Goal: Task Accomplishment & Management: Use online tool/utility

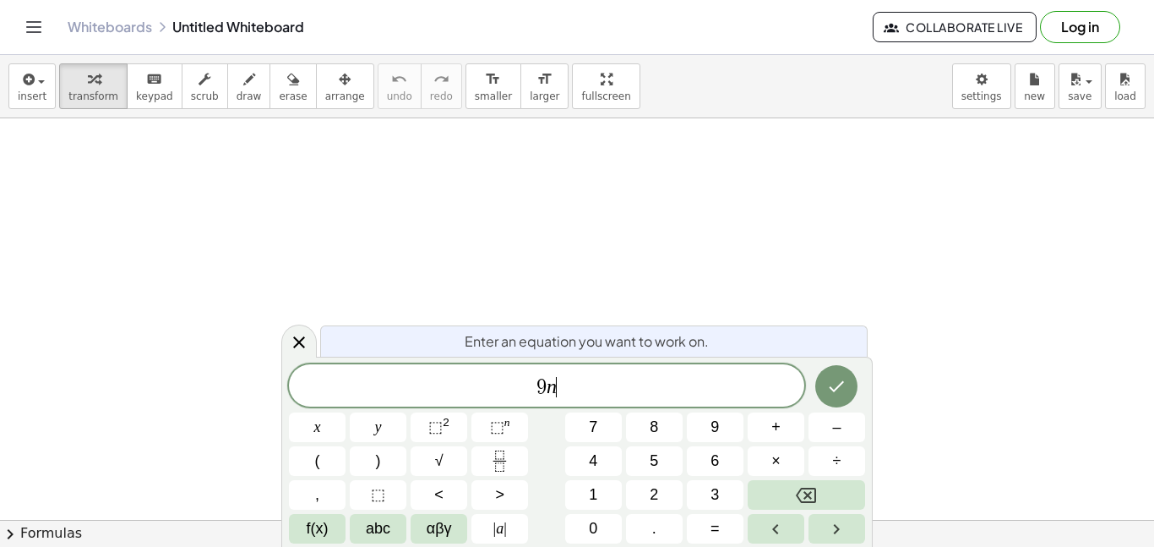
scroll to position [3, 0]
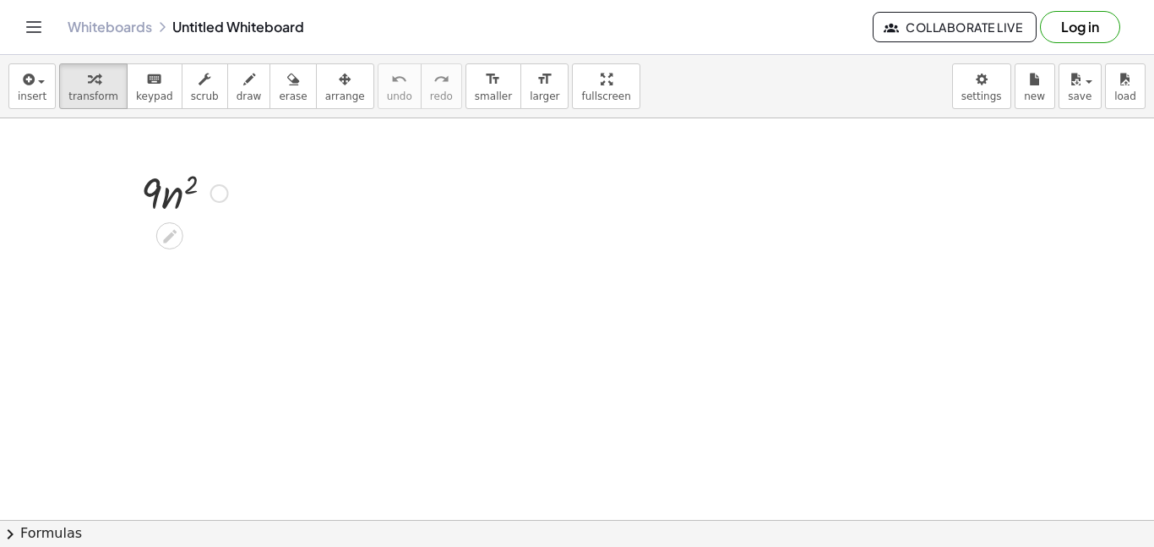
click at [211, 191] on div at bounding box center [219, 193] width 19 height 19
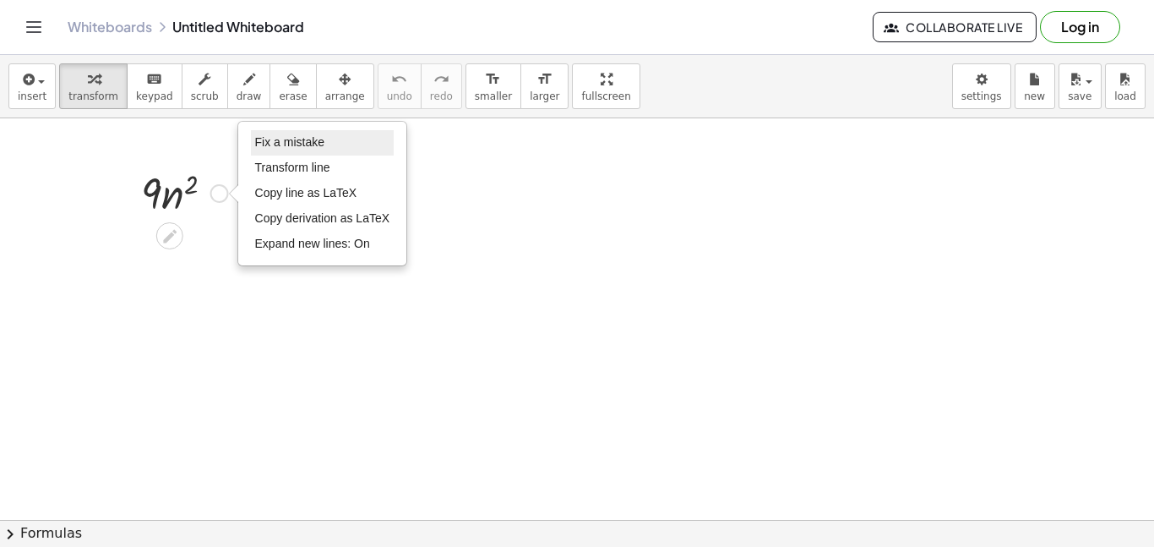
click at [274, 149] on span "Fix a mistake" at bounding box center [289, 142] width 69 height 14
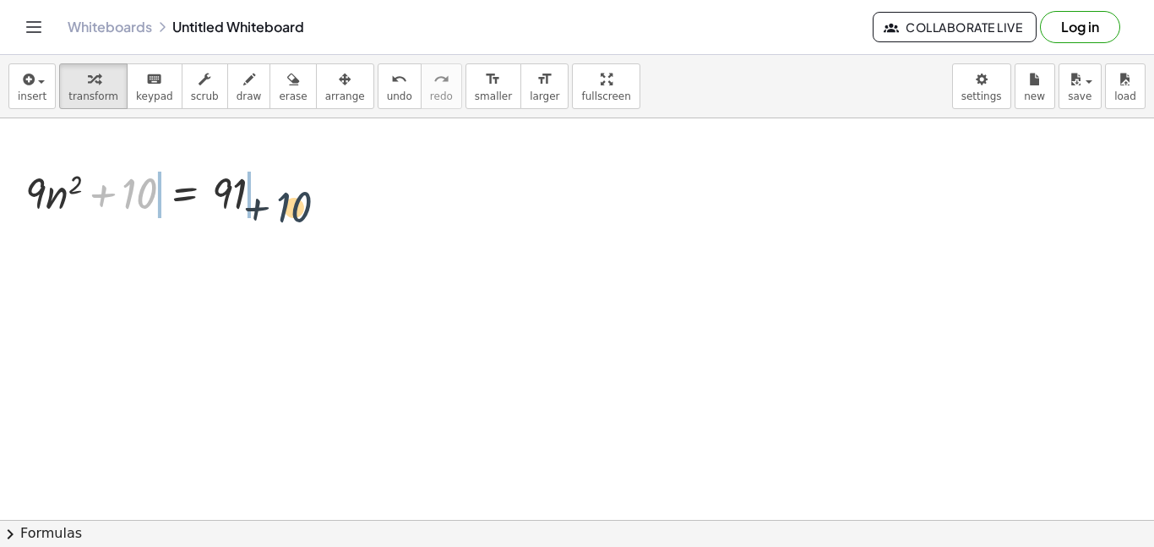
drag, startPoint x: 144, startPoint y: 193, endPoint x: 301, endPoint y: 206, distance: 156.9
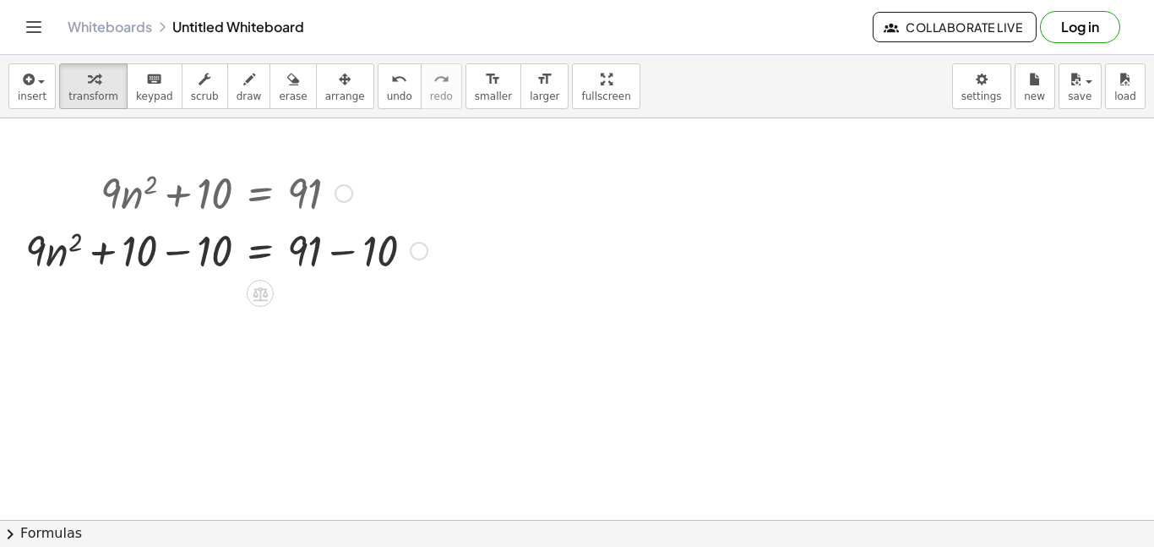
click at [185, 247] on div at bounding box center [226, 249] width 419 height 57
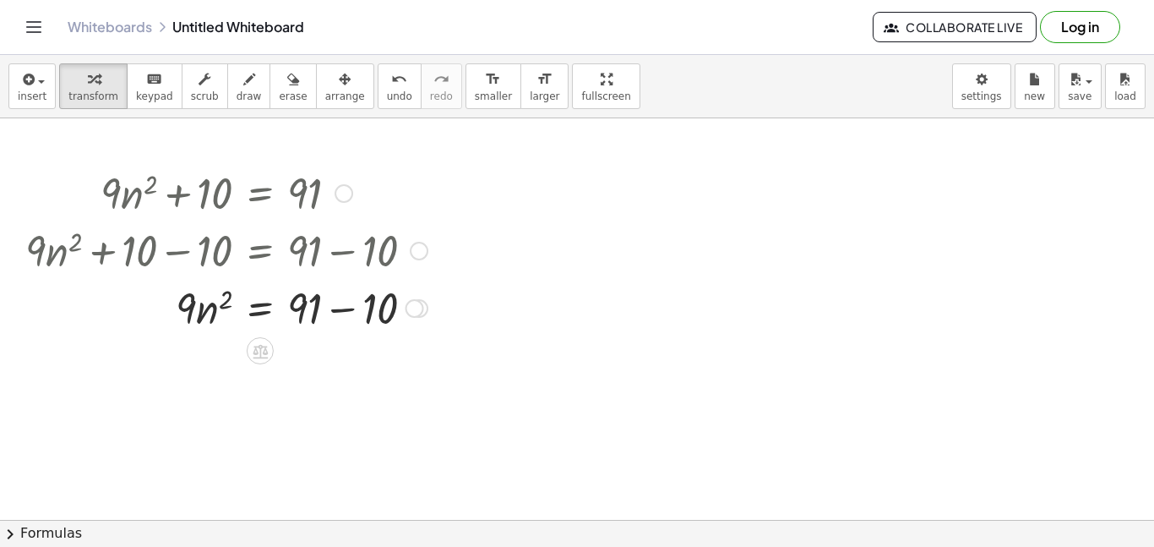
click at [341, 306] on div at bounding box center [226, 306] width 419 height 57
drag, startPoint x: 189, startPoint y: 362, endPoint x: 199, endPoint y: 368, distance: 11.7
click at [199, 368] on div at bounding box center [226, 363] width 419 height 57
click at [227, 359] on div at bounding box center [226, 363] width 419 height 57
click at [226, 361] on div at bounding box center [226, 363] width 419 height 57
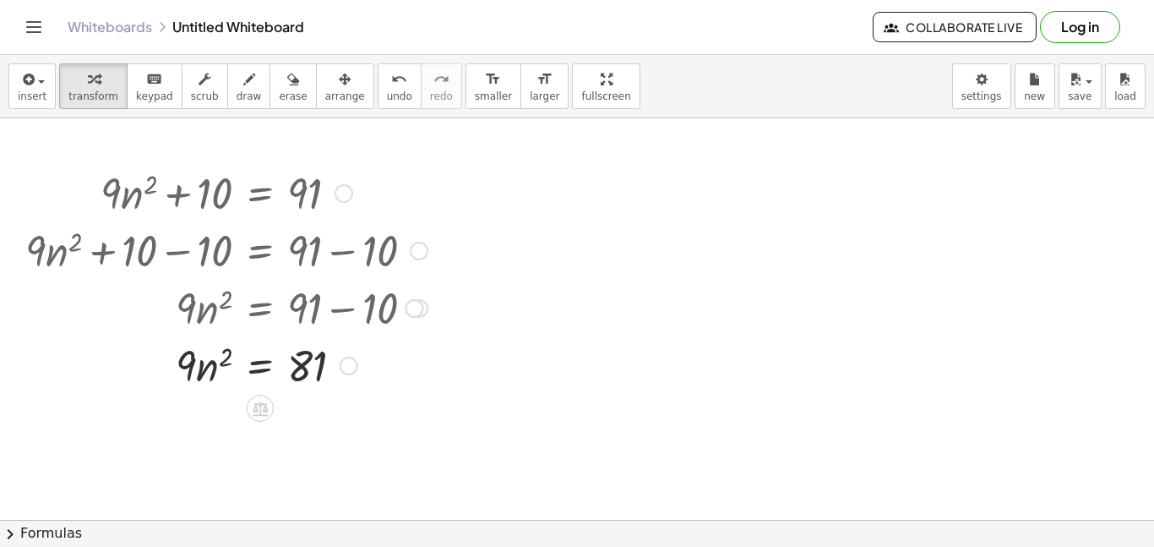
click at [226, 361] on div at bounding box center [226, 363] width 419 height 57
click at [218, 370] on div at bounding box center [226, 363] width 419 height 57
drag, startPoint x: 189, startPoint y: 354, endPoint x: 309, endPoint y: 395, distance: 126.7
click at [309, 395] on div "+ · 9 · n 2 + 10 = 91 + · 9 · n 2 + 10 − 10 = + 91 − 10 + · 9 · n 2 + 0 = + 91 …" at bounding box center [220, 278] width 440 height 238
click at [205, 436] on div at bounding box center [226, 435] width 419 height 84
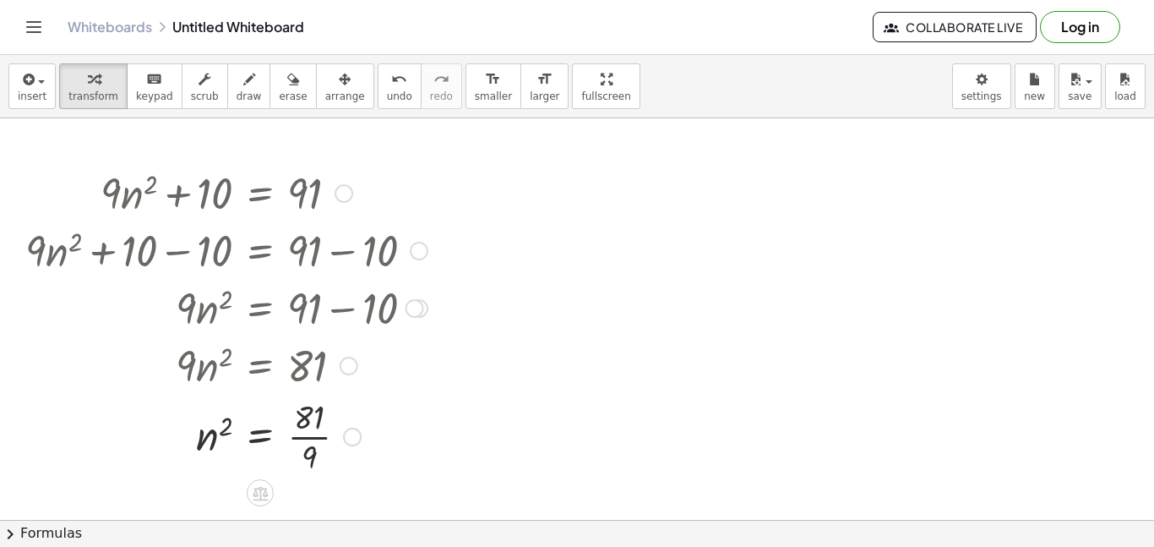
click at [306, 432] on div at bounding box center [226, 435] width 419 height 84
drag, startPoint x: 226, startPoint y: 431, endPoint x: 324, endPoint y: 450, distance: 99.8
click at [324, 450] on div at bounding box center [226, 435] width 419 height 56
click at [333, 441] on div at bounding box center [226, 436] width 419 height 62
click at [299, 444] on div at bounding box center [226, 435] width 419 height 56
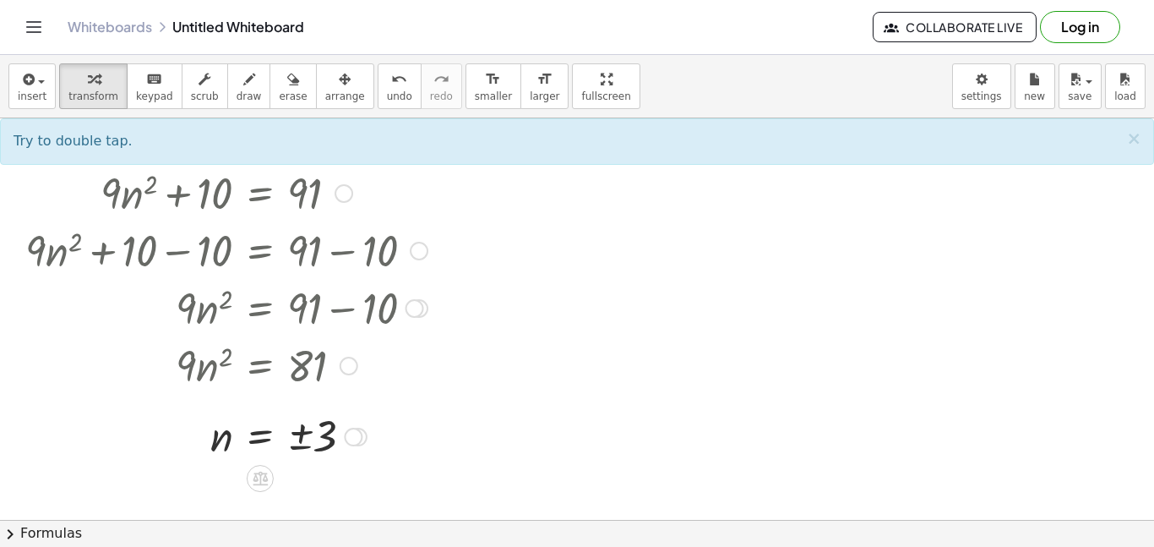
click at [302, 440] on div at bounding box center [226, 435] width 419 height 56
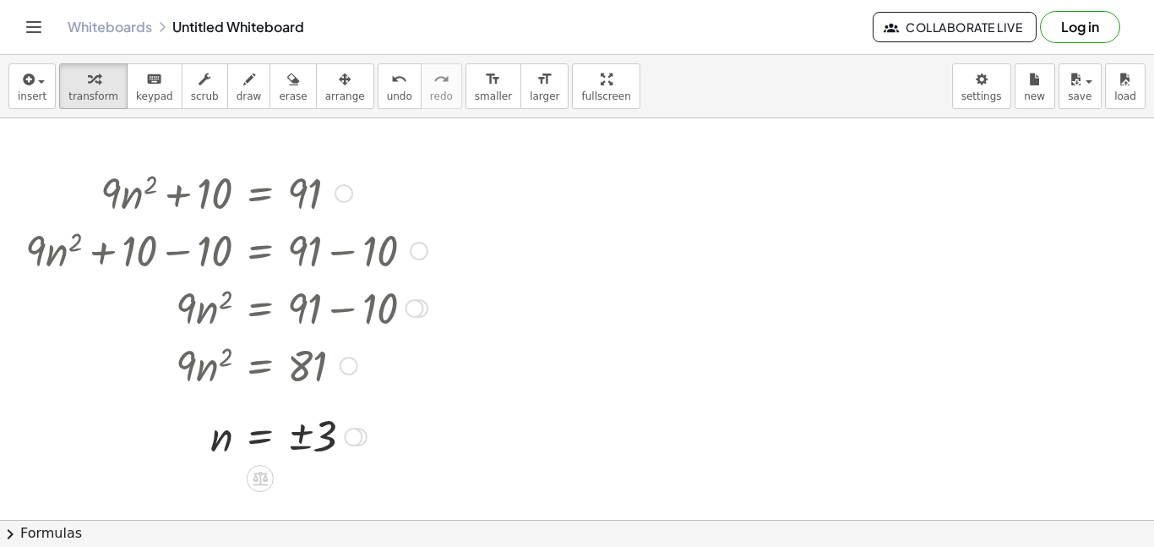
click at [302, 440] on div at bounding box center [226, 435] width 419 height 56
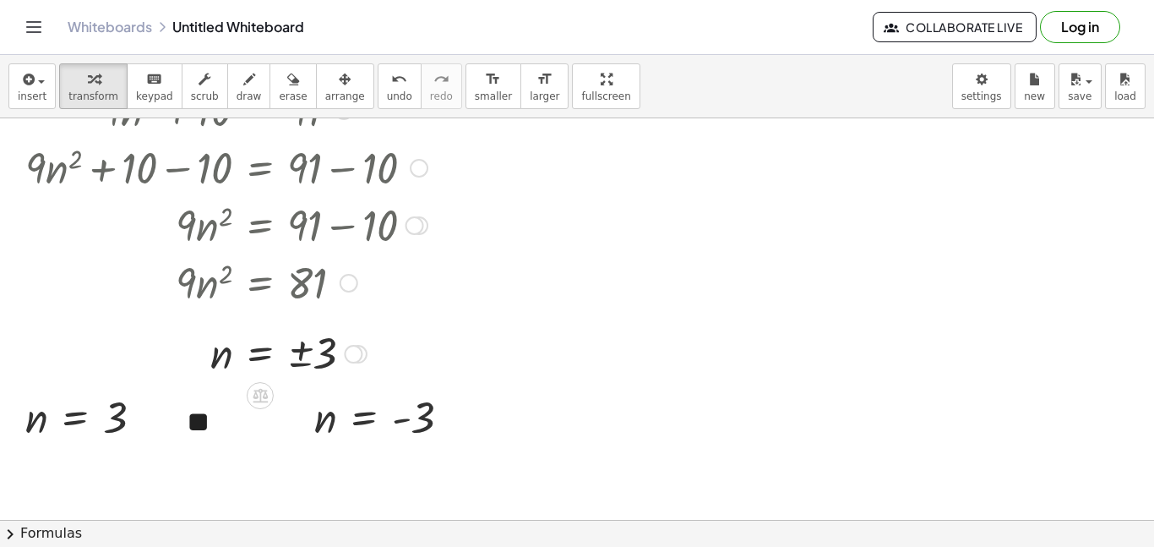
scroll to position [0, 0]
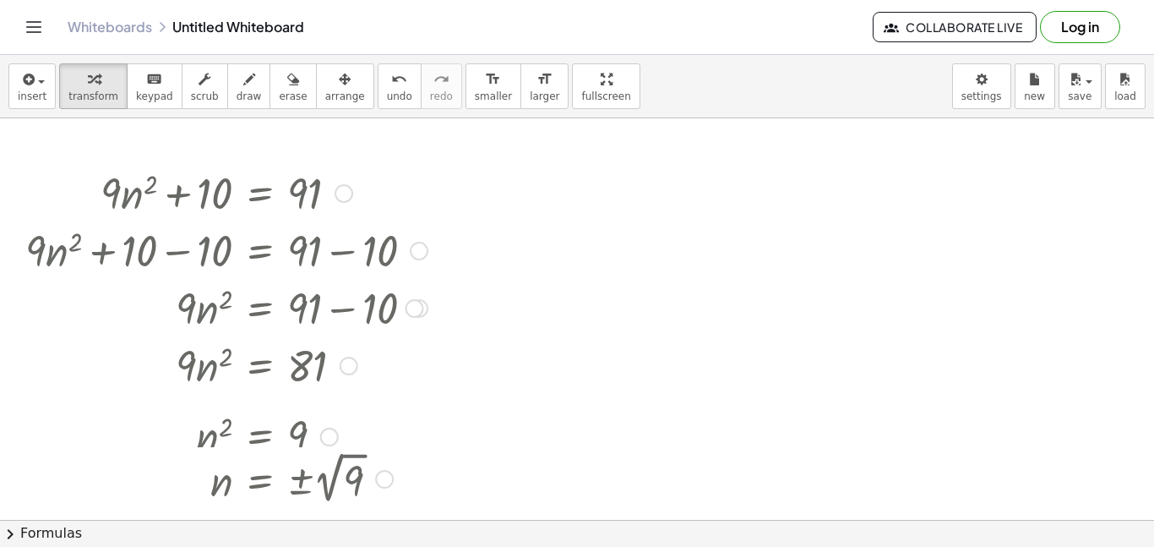
drag, startPoint x: 347, startPoint y: 437, endPoint x: 336, endPoint y: 546, distance: 109.6
click at [336, 546] on div "insert select one: Math Expression Function Text Youtube Video Graphing Geometr…" at bounding box center [577, 301] width 1154 height 492
drag, startPoint x: 329, startPoint y: 436, endPoint x: 335, endPoint y: 496, distance: 60.4
click at [260, 494] on div "n 2 = 9" at bounding box center [260, 494] width 0 height 0
click at [335, 496] on div at bounding box center [329, 494] width 19 height 19
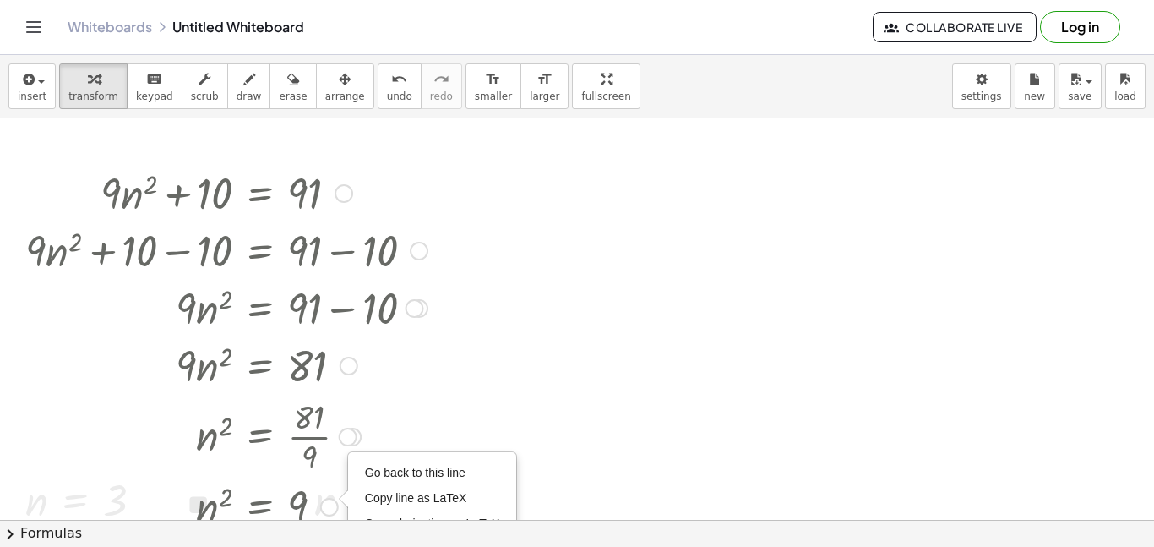
click at [335, 495] on div at bounding box center [226, 505] width 419 height 56
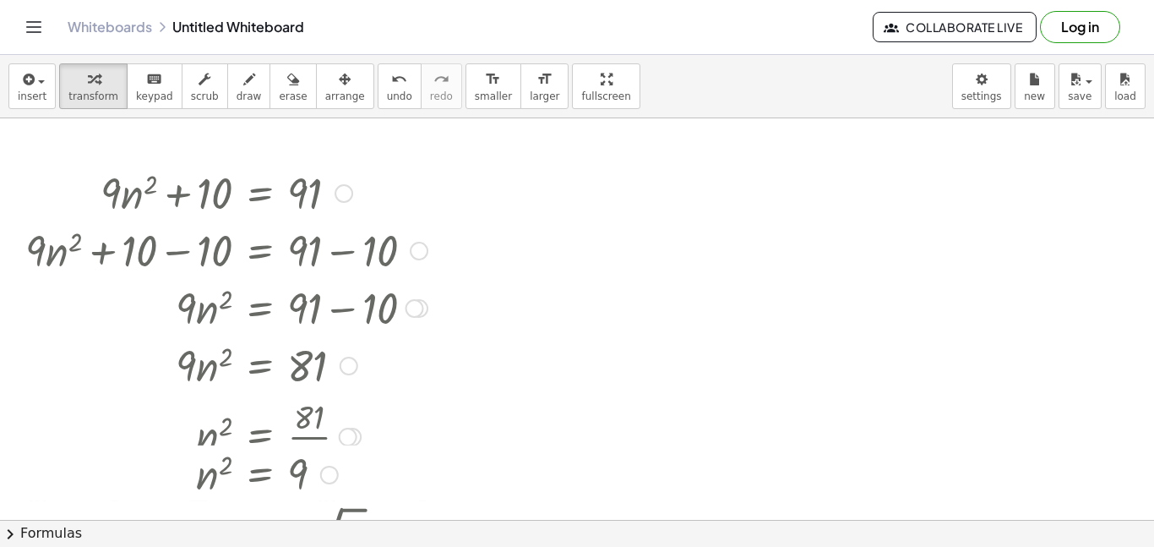
drag, startPoint x: 327, startPoint y: 504, endPoint x: 341, endPoint y: 466, distance: 40.6
click at [260, 475] on div "n 2 = 9 Go back to this line Copy line as LaTeX Copy derivation as LaTeX" at bounding box center [260, 475] width 0 height 0
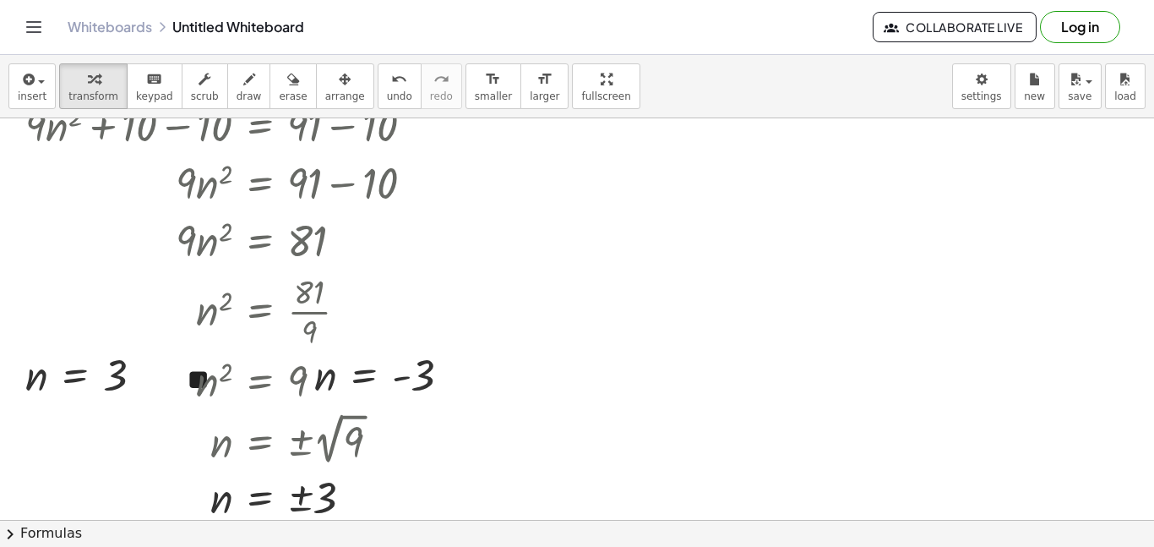
scroll to position [11, 0]
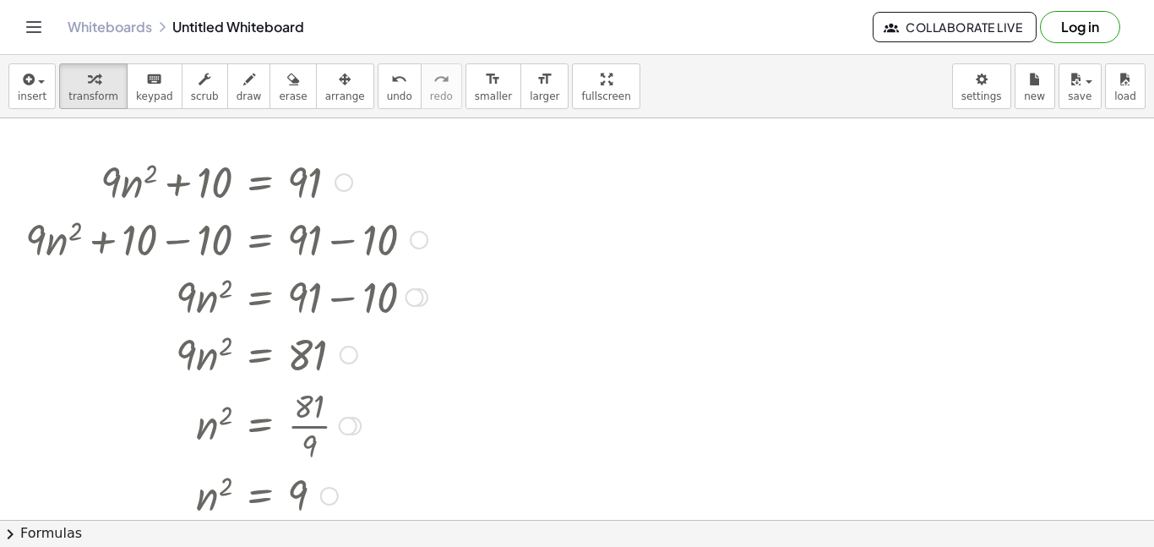
click at [352, 183] on div at bounding box center [344, 182] width 19 height 19
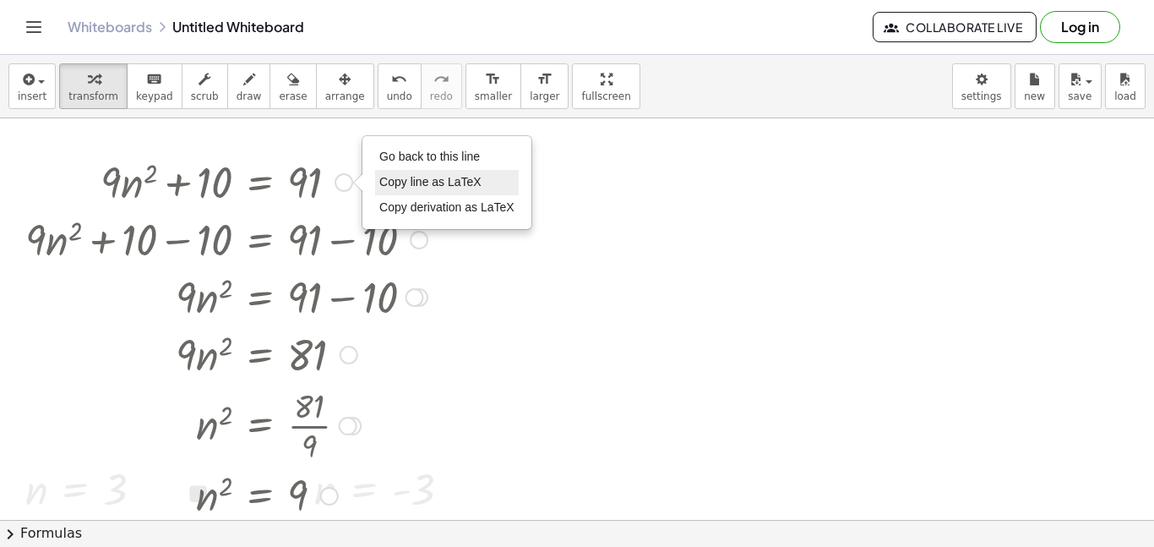
click at [384, 181] on span "Copy line as LaTeX" at bounding box center [430, 182] width 102 height 14
